Goal: Task Accomplishment & Management: Use online tool/utility

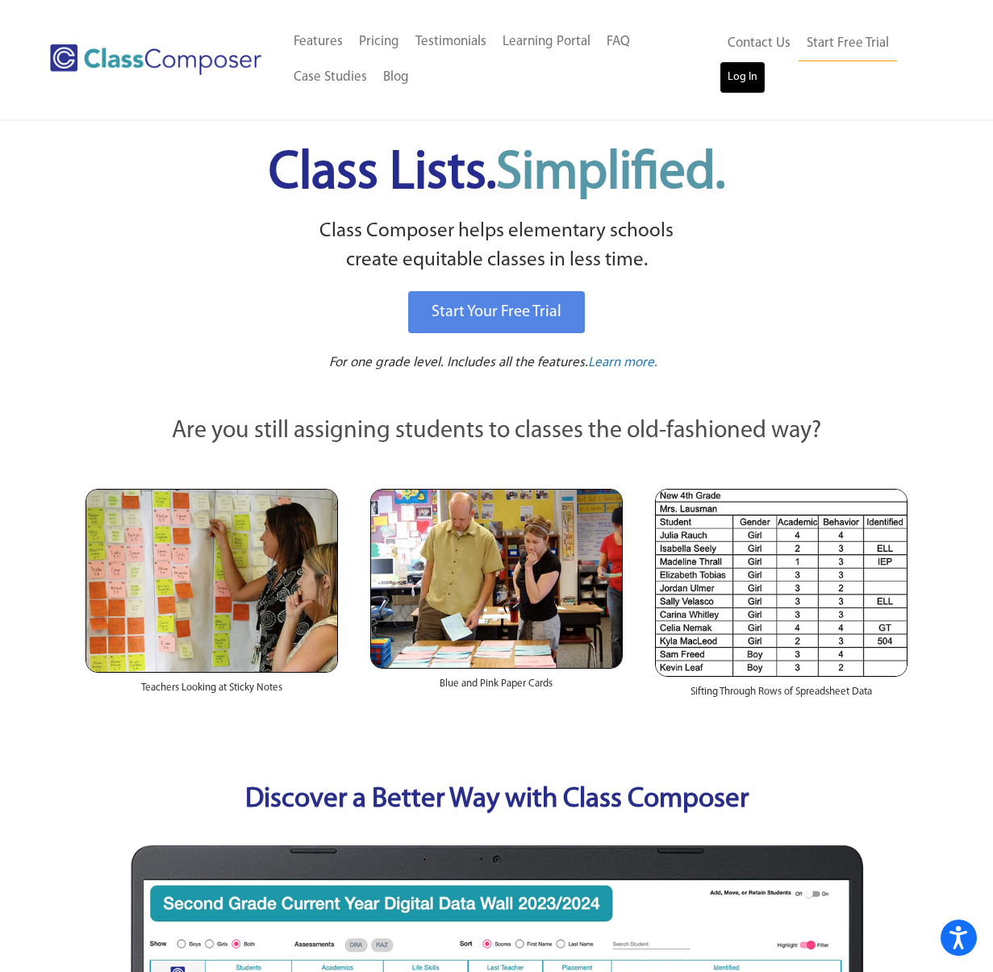
click at [741, 73] on link "Log In" at bounding box center [743, 77] width 46 height 32
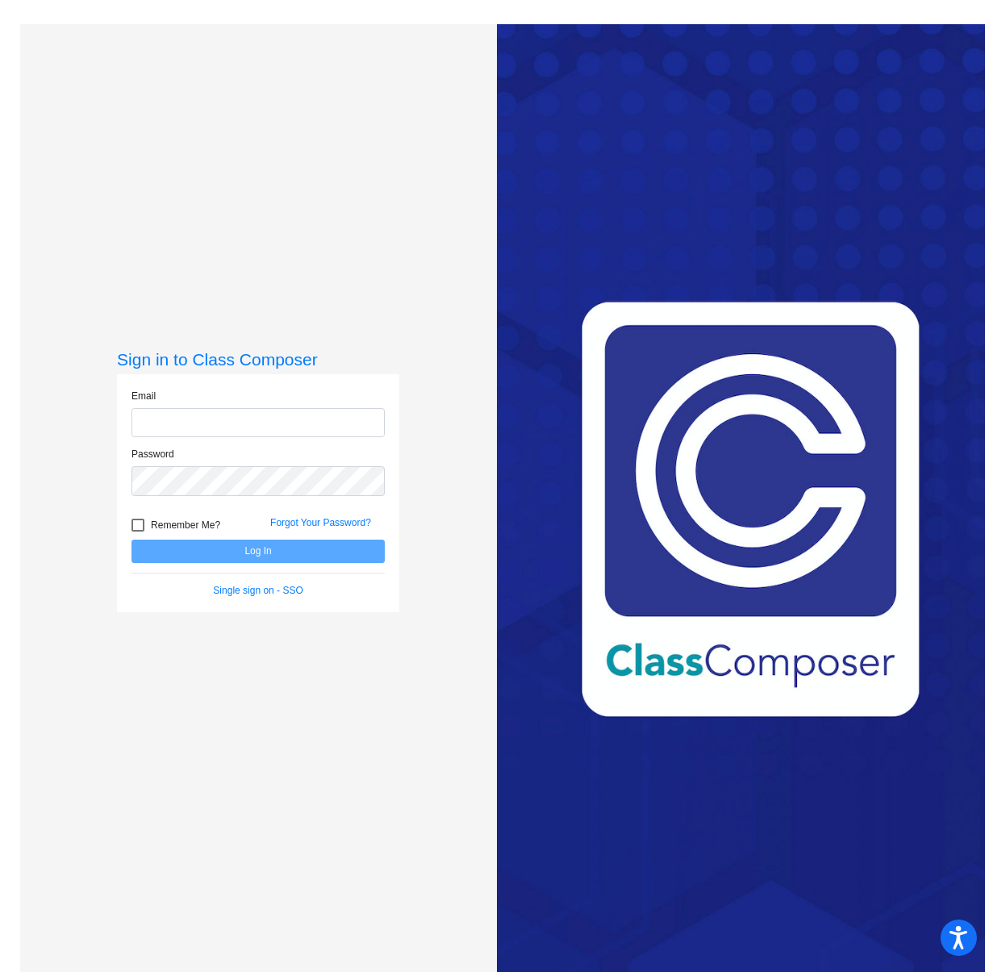
type input "[EMAIL_ADDRESS][DOMAIN_NAME]"
click at [277, 550] on button "Log In" at bounding box center [257, 551] width 253 height 23
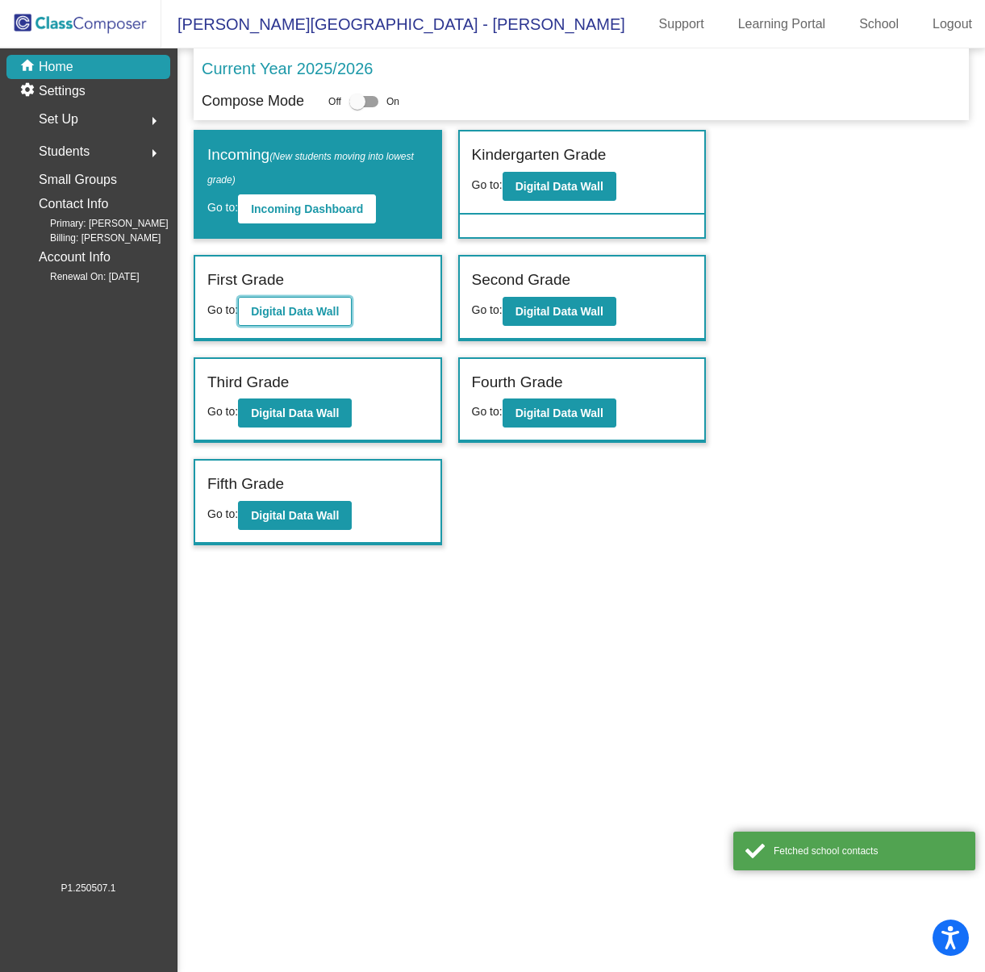
click at [307, 315] on b "Digital Data Wall" at bounding box center [295, 311] width 88 height 13
